Goal: Task Accomplishment & Management: Manage account settings

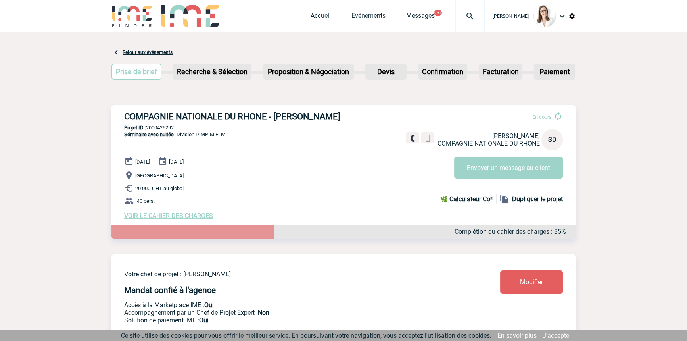
click at [463, 12] on img at bounding box center [470, 17] width 29 height 10
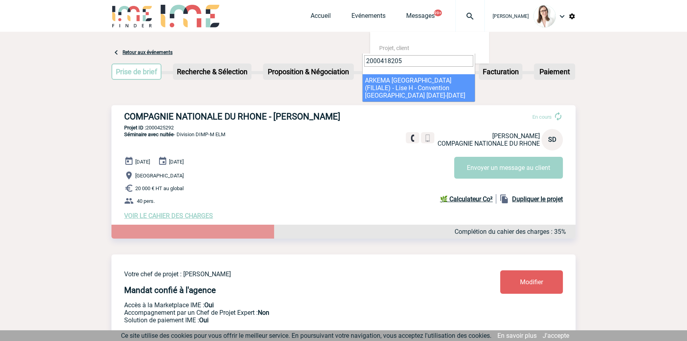
type input "2000418205"
drag, startPoint x: 395, startPoint y: 80, endPoint x: 377, endPoint y: 87, distance: 19.2
select select "17706"
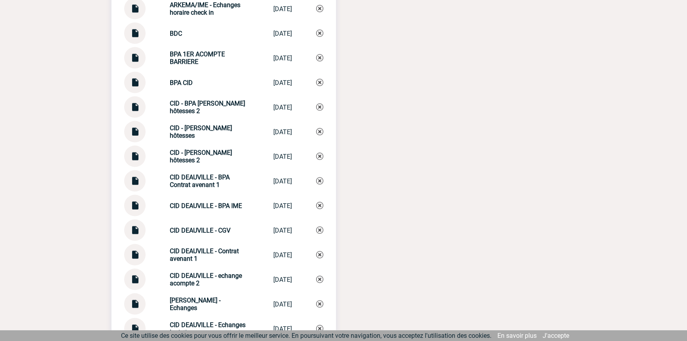
scroll to position [2163, 0]
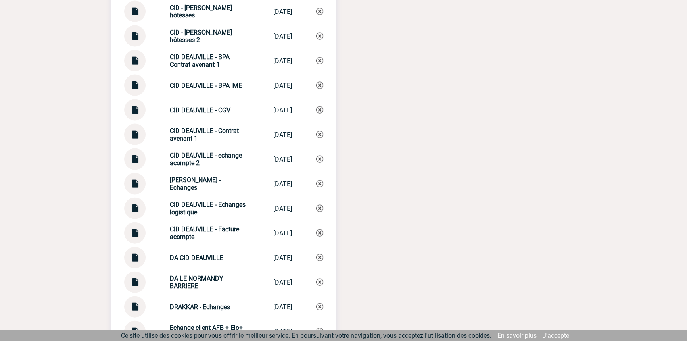
click at [139, 254] on img at bounding box center [135, 254] width 10 height 15
click at [206, 182] on strong "CID DEAUVILLE - Echanges" at bounding box center [195, 183] width 51 height 15
copy div "CID DEAUVILLE - Echanges CID DEAUVILLE -..."
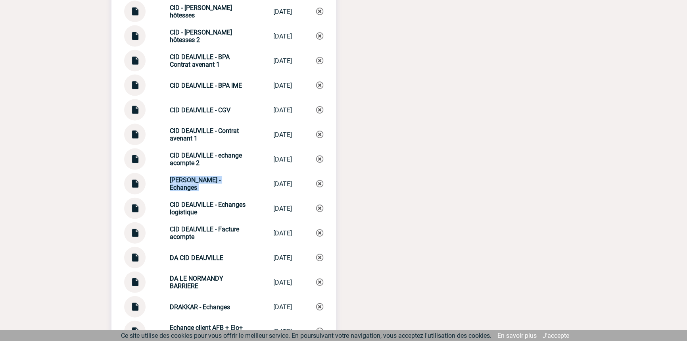
click at [318, 182] on img at bounding box center [319, 183] width 7 height 7
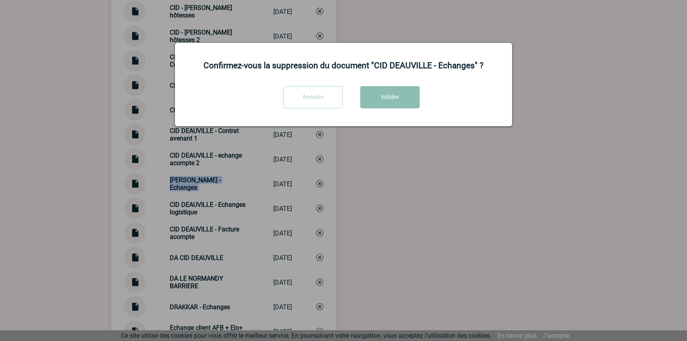
click at [401, 95] on button "Valider" at bounding box center [389, 97] width 59 height 22
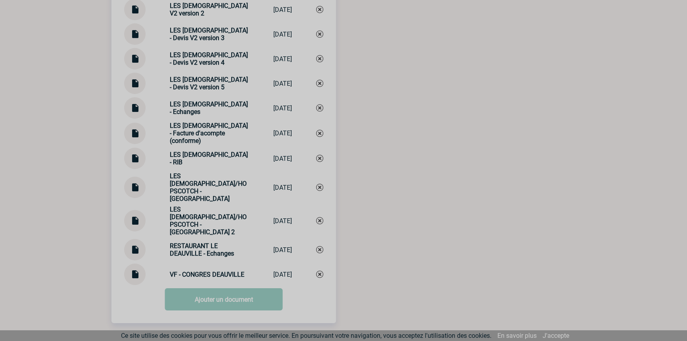
scroll to position [3287, 0]
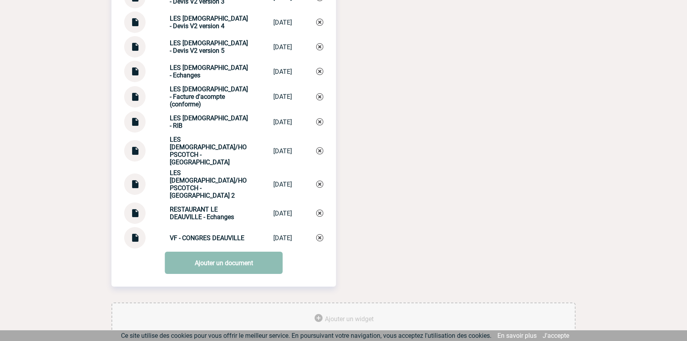
click at [230, 251] on link "Ajouter un document" at bounding box center [224, 262] width 118 height 22
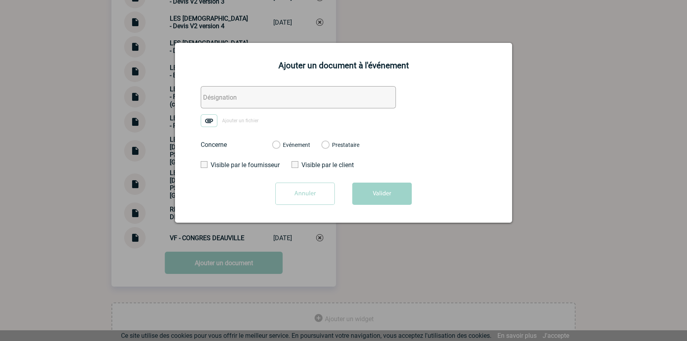
click at [211, 98] on input "text" at bounding box center [298, 97] width 195 height 22
paste input "CID DEAUVILLE - Echanges"
type input "CID DEAUVILLE - Echanges"
click at [207, 117] on img at bounding box center [209, 120] width 17 height 13
click at [0, 0] on input "Ajouter un fichier" at bounding box center [0, 0] width 0 height 0
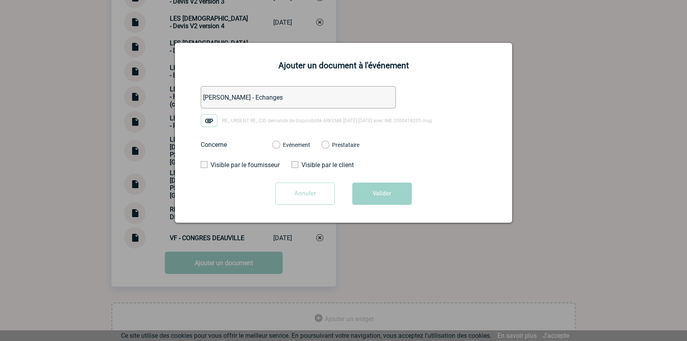
click at [280, 142] on label "Evénement" at bounding box center [276, 145] width 8 height 7
click at [0, 0] on input "Evénement" at bounding box center [0, 0] width 0 height 0
drag, startPoint x: 370, startPoint y: 193, endPoint x: 370, endPoint y: 202, distance: 8.7
click at [370, 193] on button "Valider" at bounding box center [381, 193] width 59 height 22
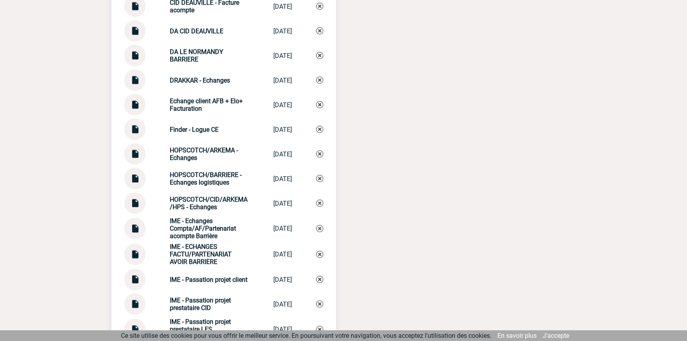
scroll to position [2326, 0]
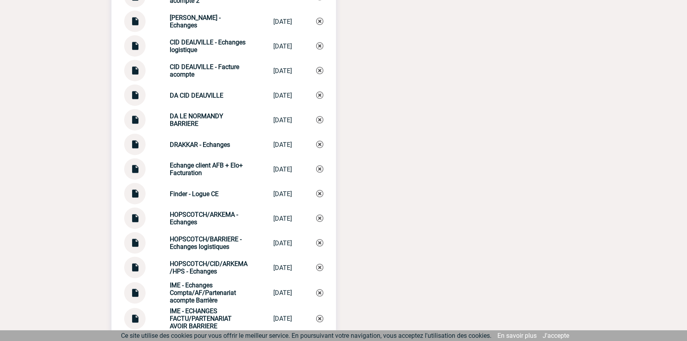
click at [137, 88] on img at bounding box center [135, 91] width 10 height 15
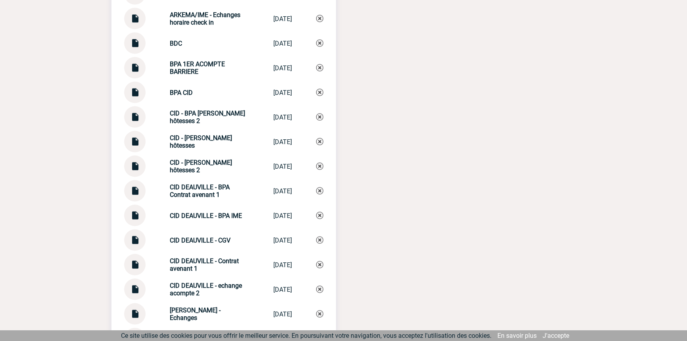
scroll to position [1965, 0]
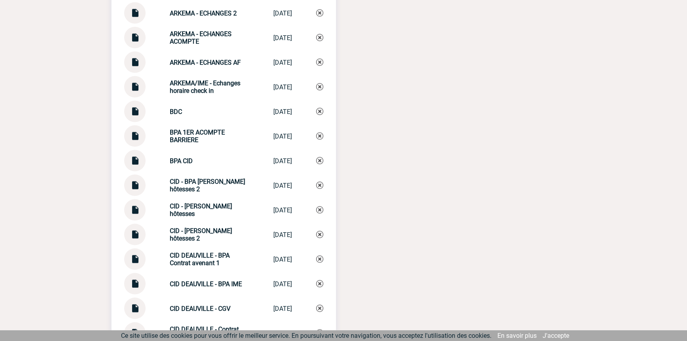
click at [132, 109] on img at bounding box center [135, 108] width 10 height 15
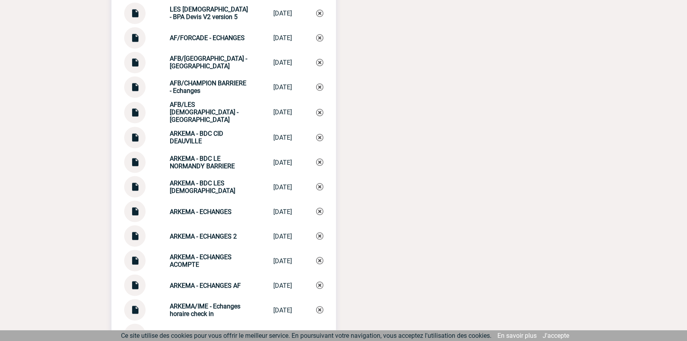
scroll to position [1749, 0]
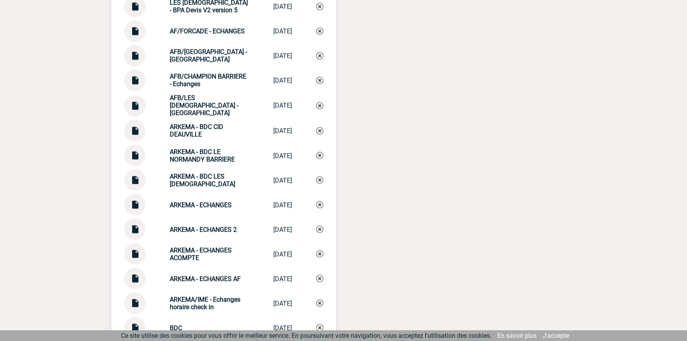
click at [129, 122] on div at bounding box center [134, 130] width 21 height 21
click at [132, 129] on img at bounding box center [135, 127] width 10 height 15
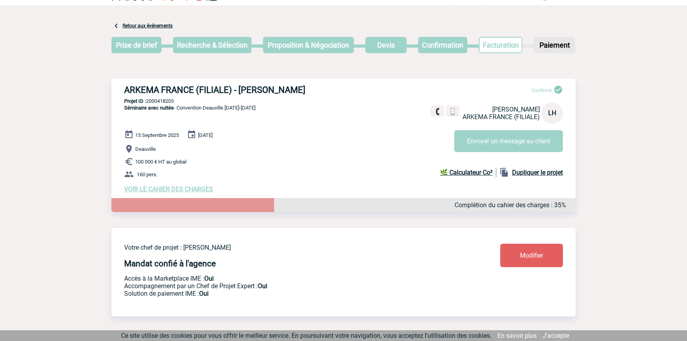
scroll to position [0, 0]
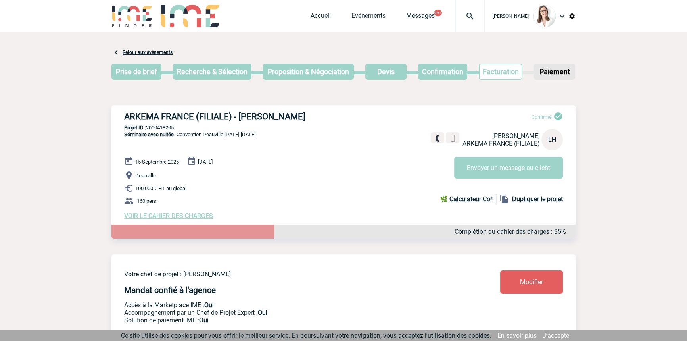
click at [455, 21] on div at bounding box center [469, 16] width 29 height 32
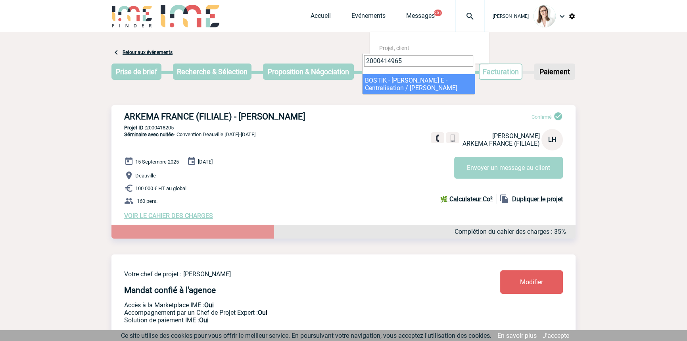
type input "2000414965"
select select "14466"
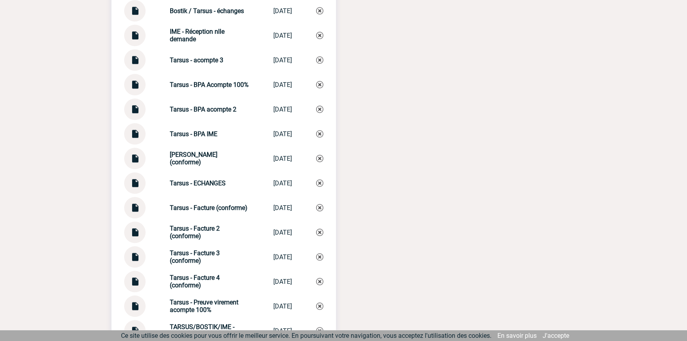
scroll to position [964, 0]
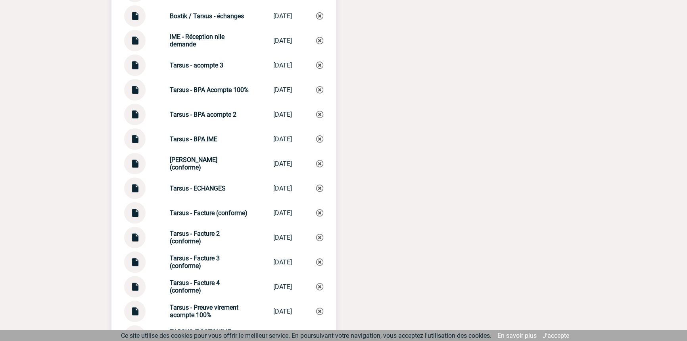
click at [134, 114] on img at bounding box center [135, 111] width 10 height 15
click at [139, 93] on img at bounding box center [135, 86] width 10 height 15
click at [139, 69] on img at bounding box center [135, 61] width 10 height 15
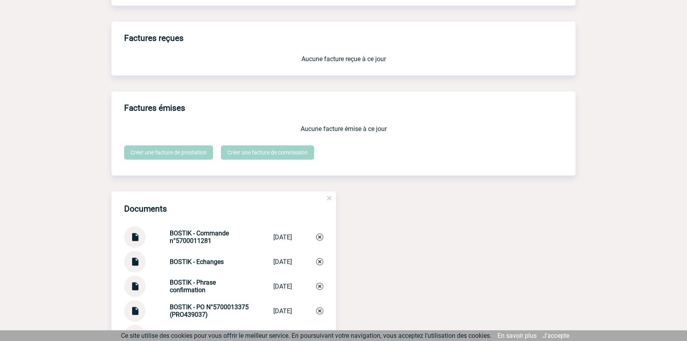
scroll to position [844, 0]
